Goal: Find specific page/section: Find specific page/section

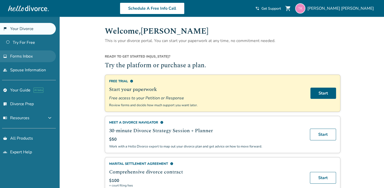
click at [30, 57] on span "Forms Inbox" at bounding box center [21, 56] width 23 height 6
